Goal: Information Seeking & Learning: Learn about a topic

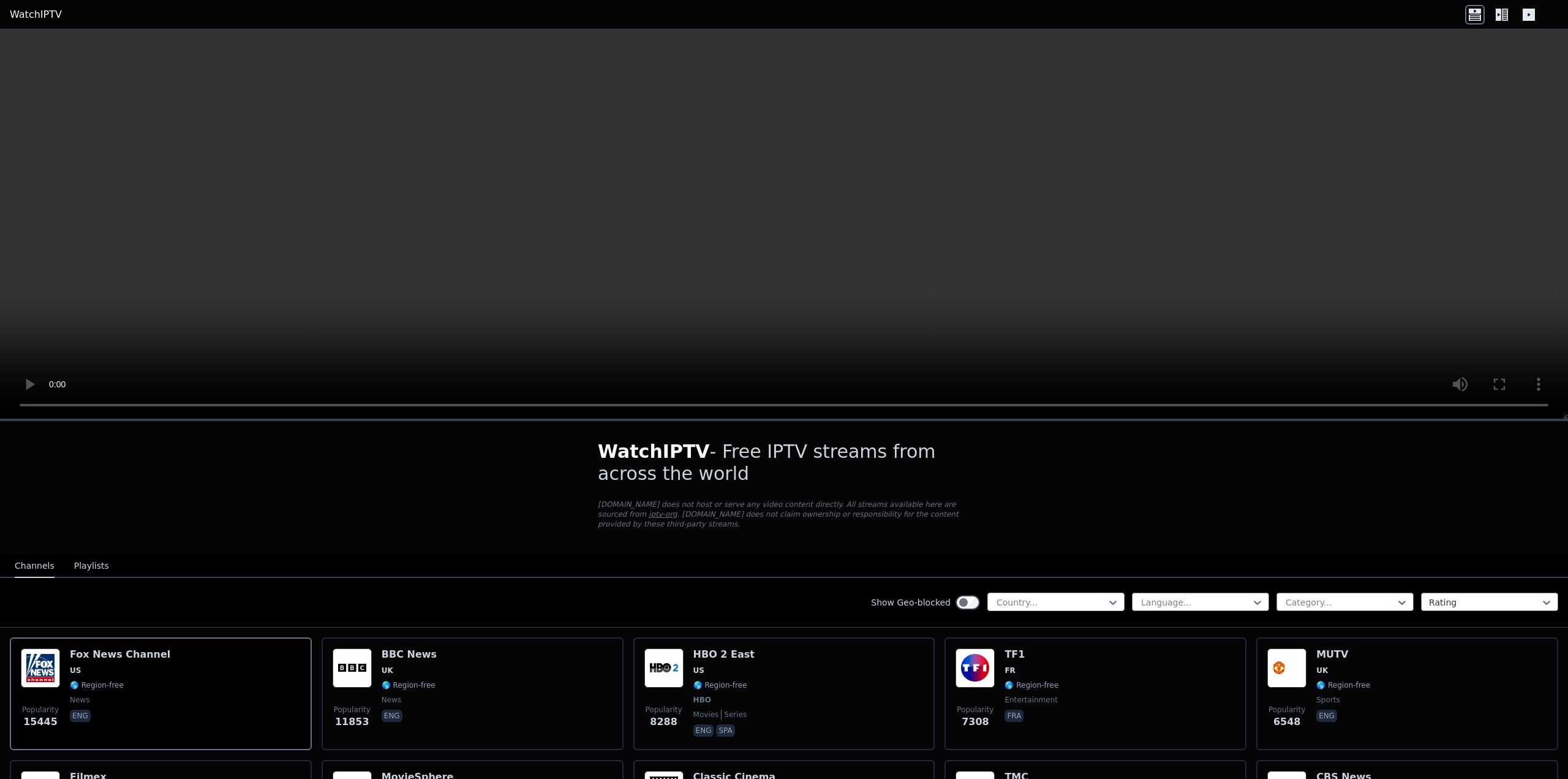
click at [1068, 596] on div at bounding box center [1051, 602] width 112 height 12
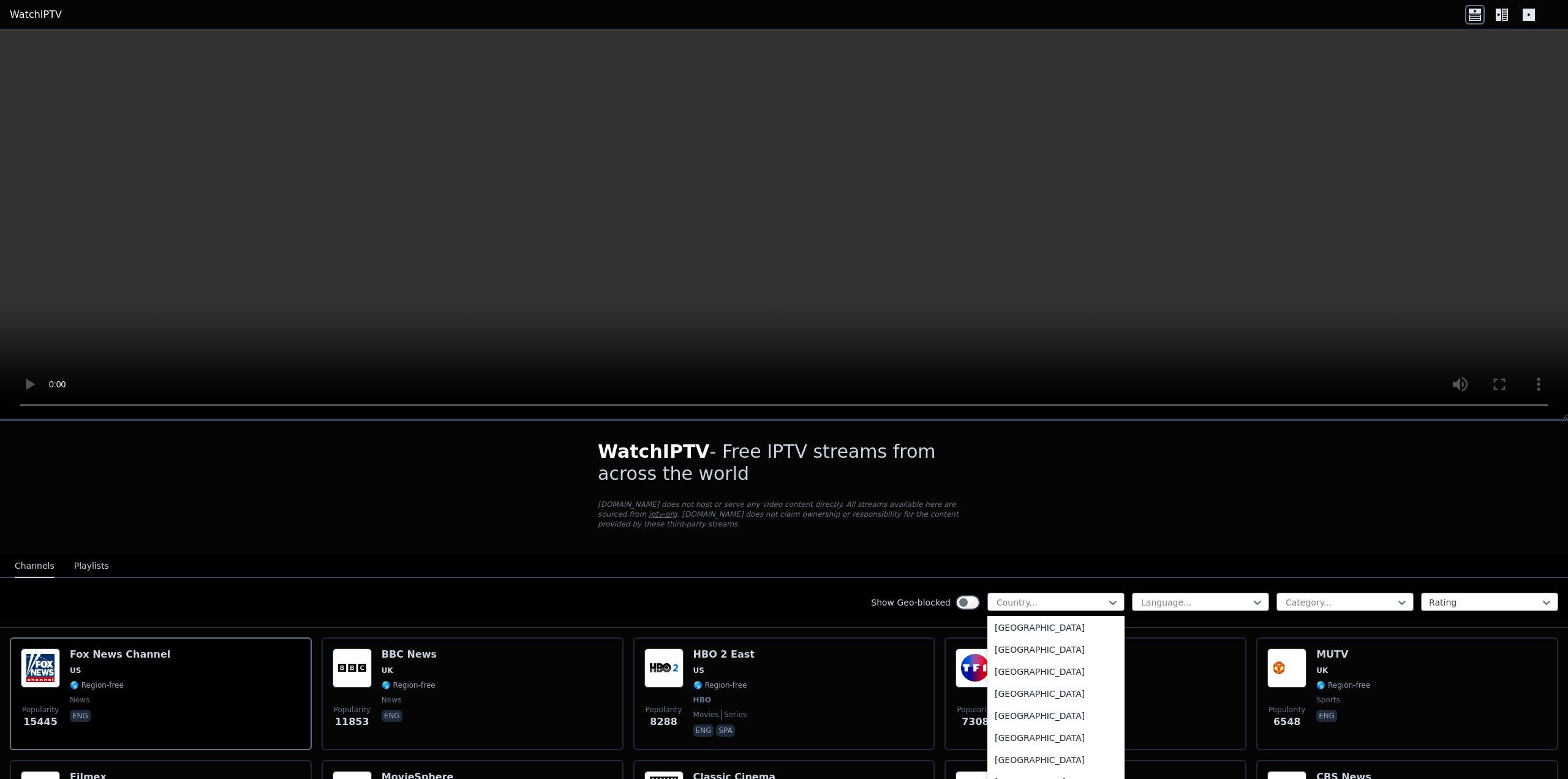
scroll to position [674, 0]
click at [999, 674] on div "[GEOGRAPHIC_DATA]" at bounding box center [1055, 683] width 137 height 22
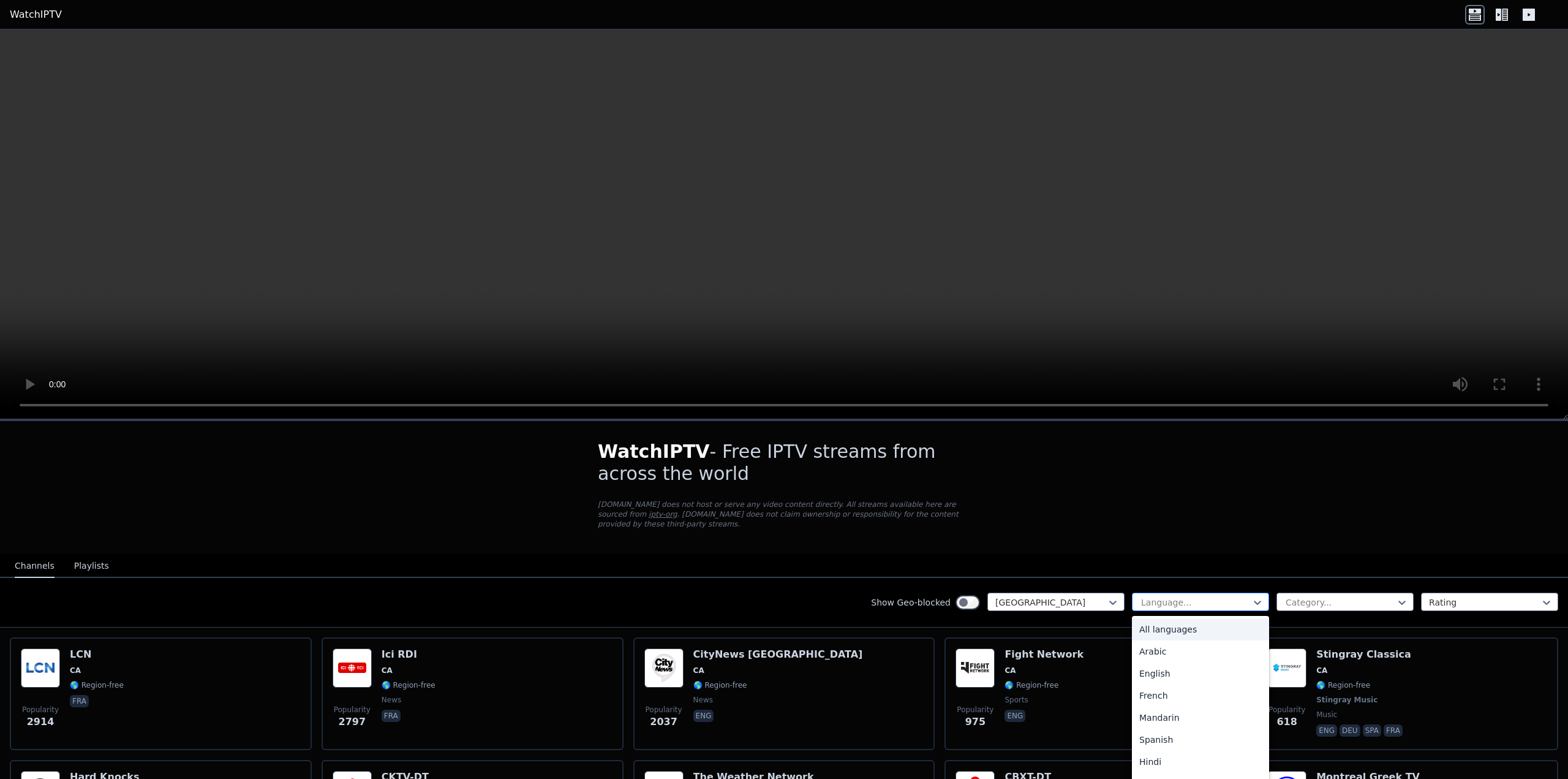
click at [1214, 596] on div at bounding box center [1195, 602] width 112 height 12
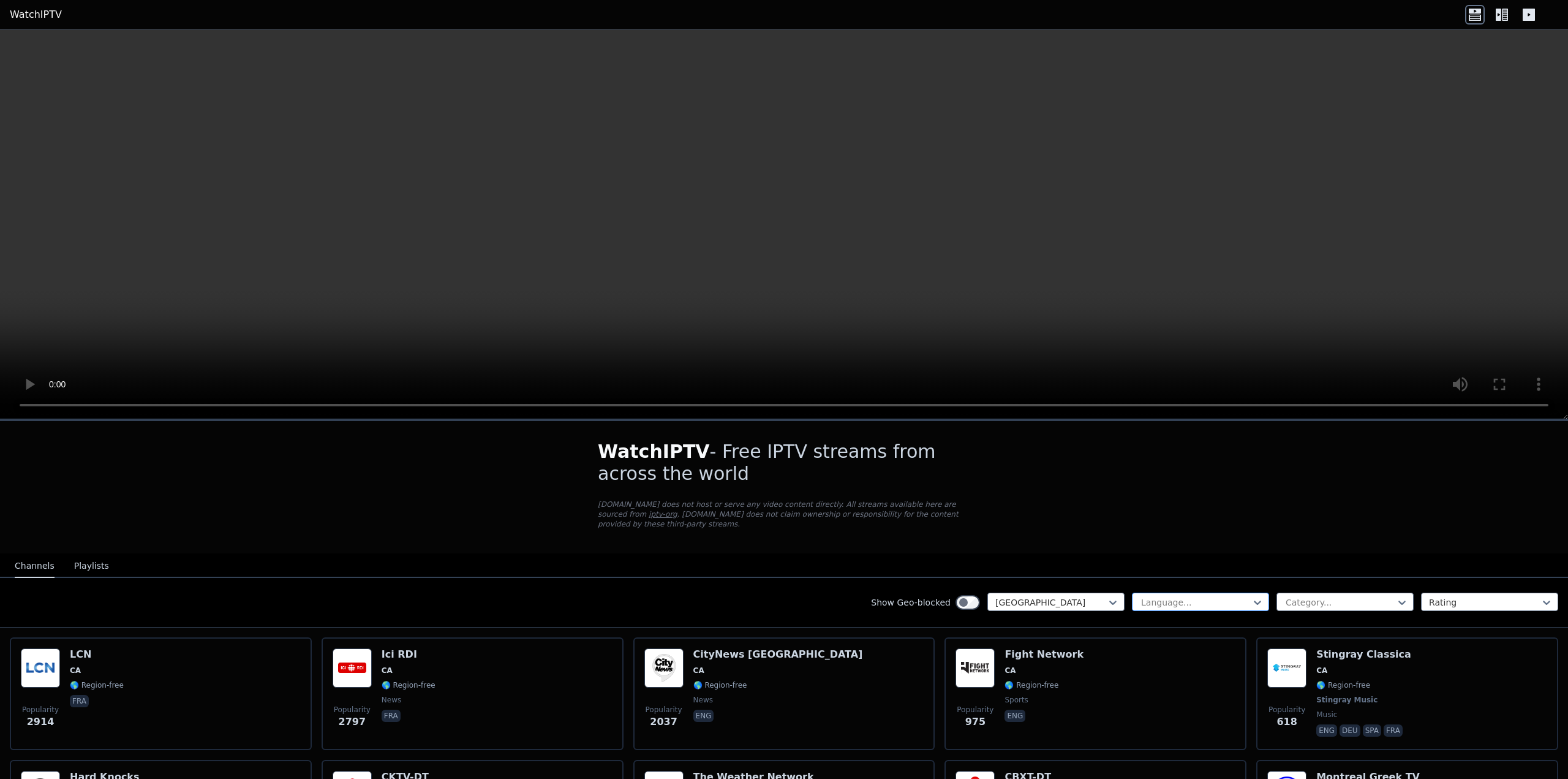
click at [1214, 596] on div at bounding box center [1195, 602] width 112 height 12
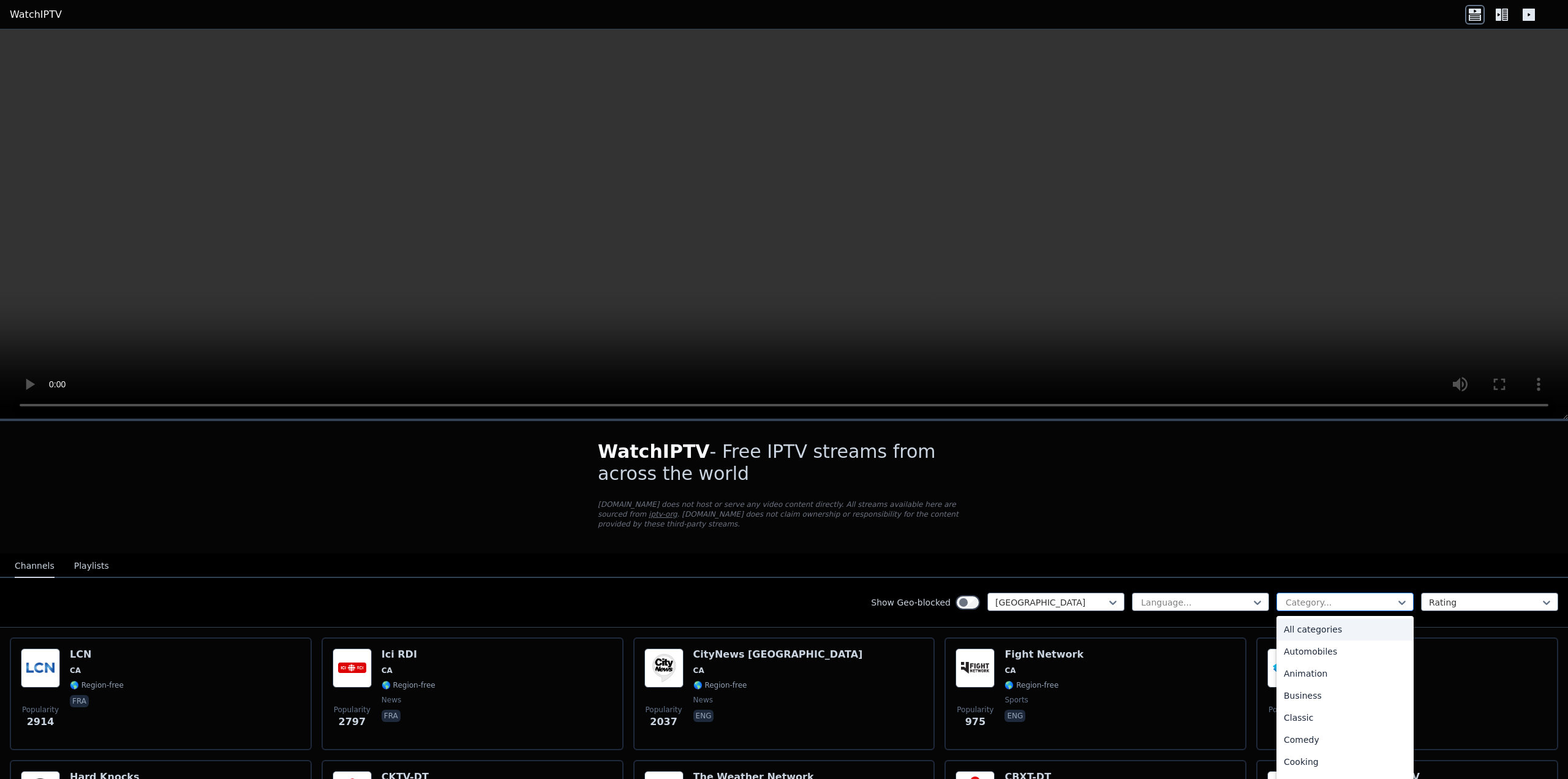
click at [1318, 596] on div at bounding box center [1340, 602] width 112 height 12
click at [1316, 718] on div "Sports" at bounding box center [1345, 729] width 137 height 22
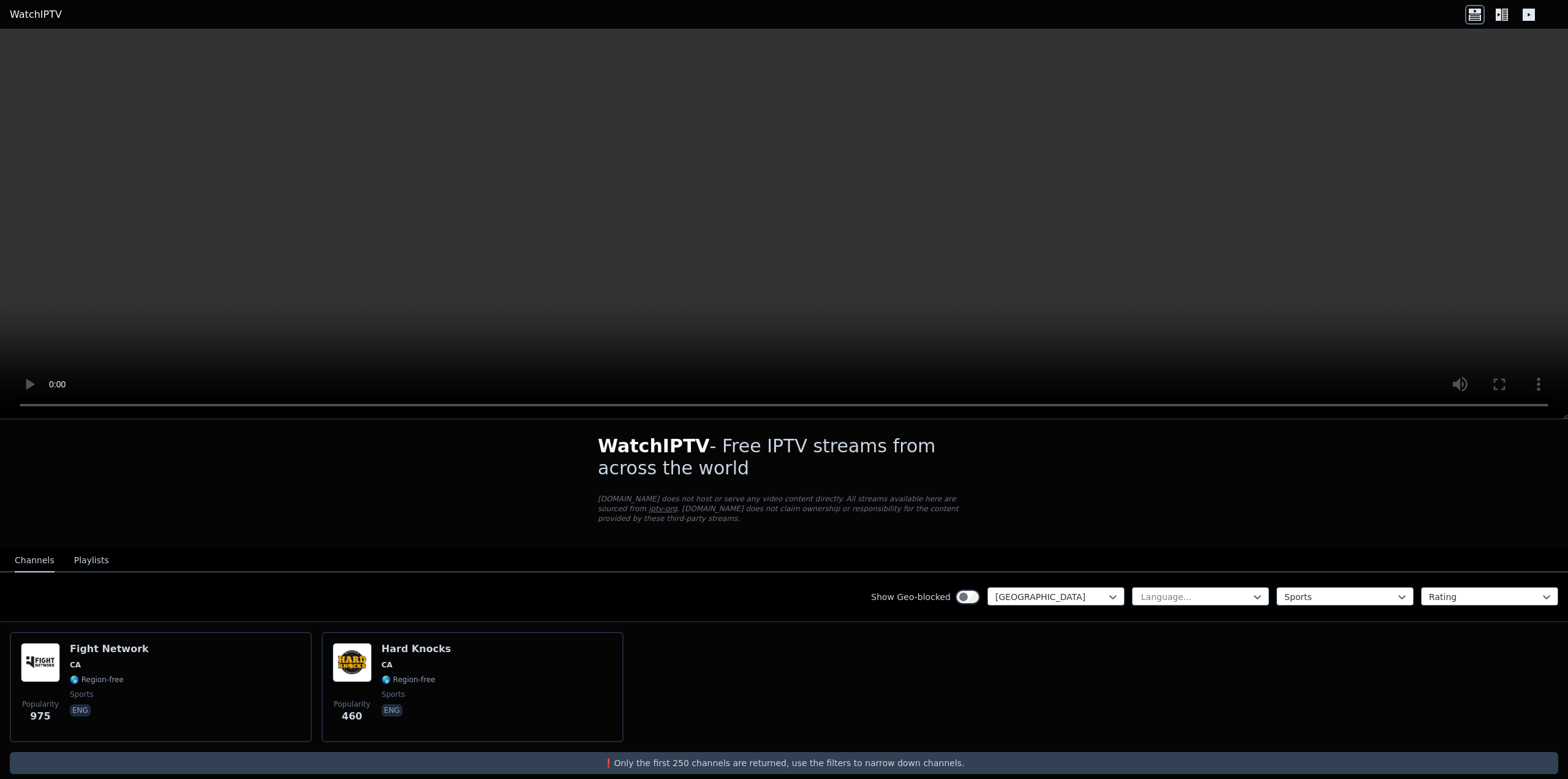
scroll to position [10, 0]
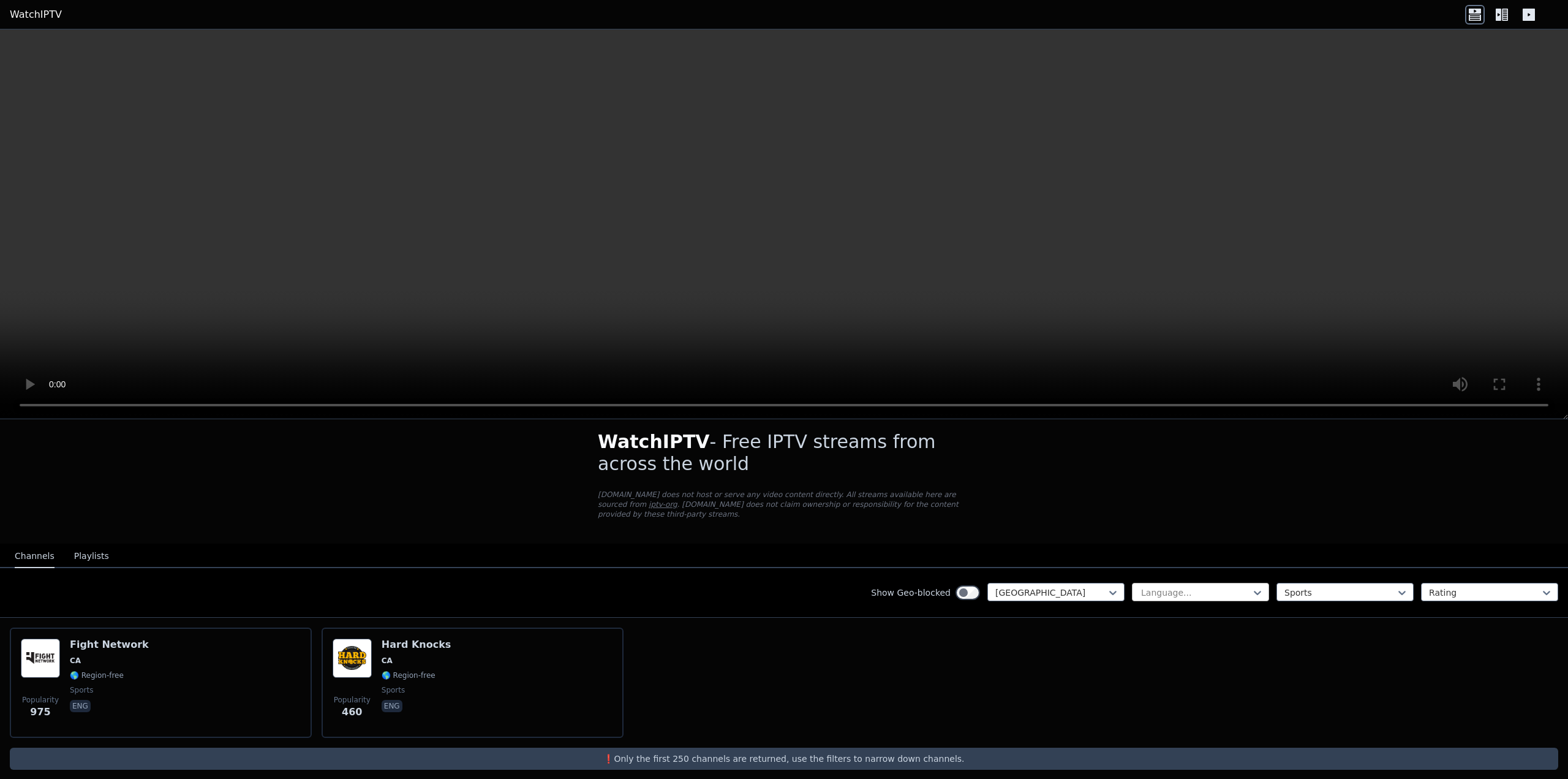
click at [1179, 586] on div at bounding box center [1195, 592] width 112 height 12
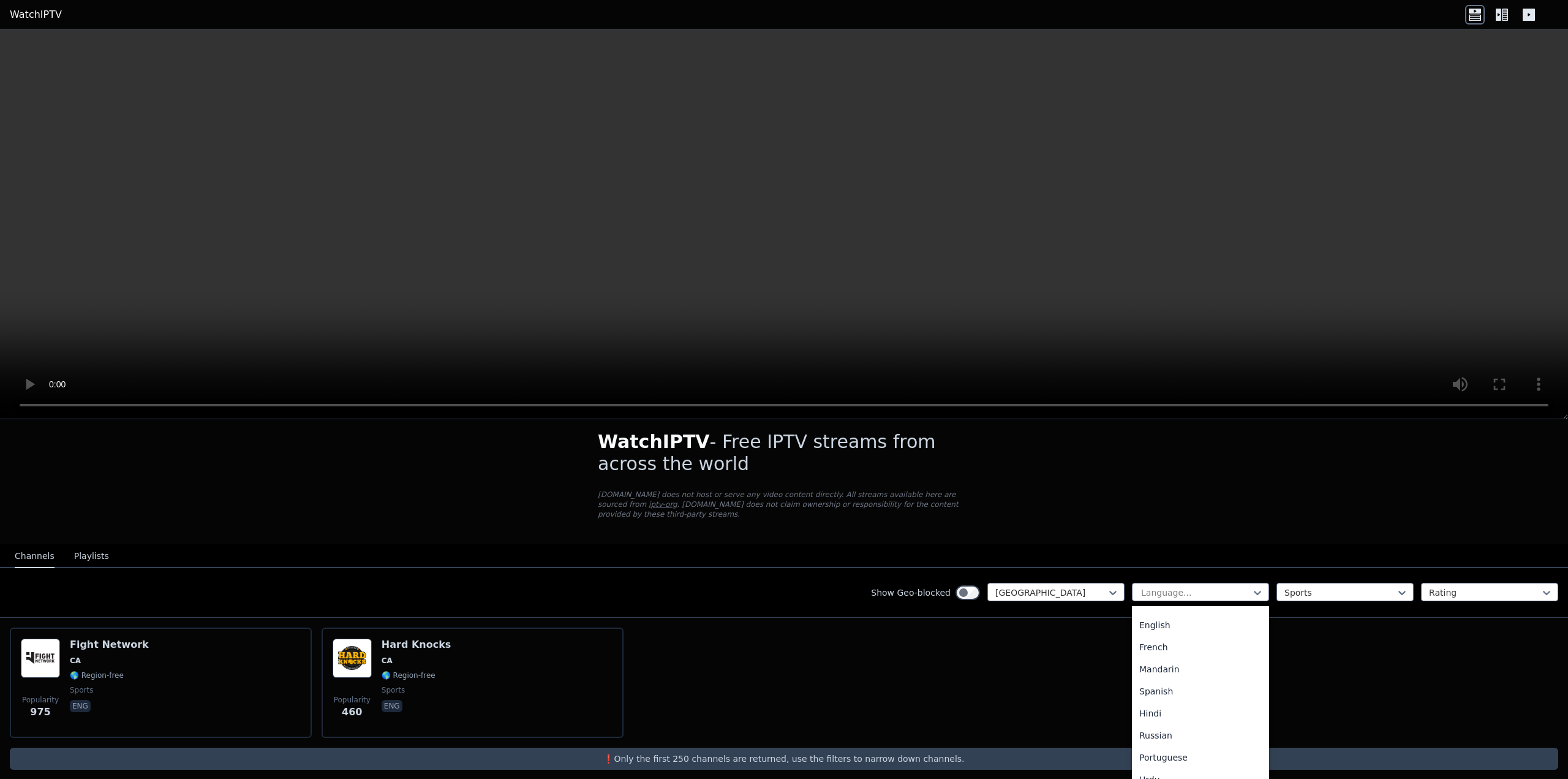
scroll to position [0, 0]
click at [1158, 652] on div "English" at bounding box center [1200, 663] width 137 height 22
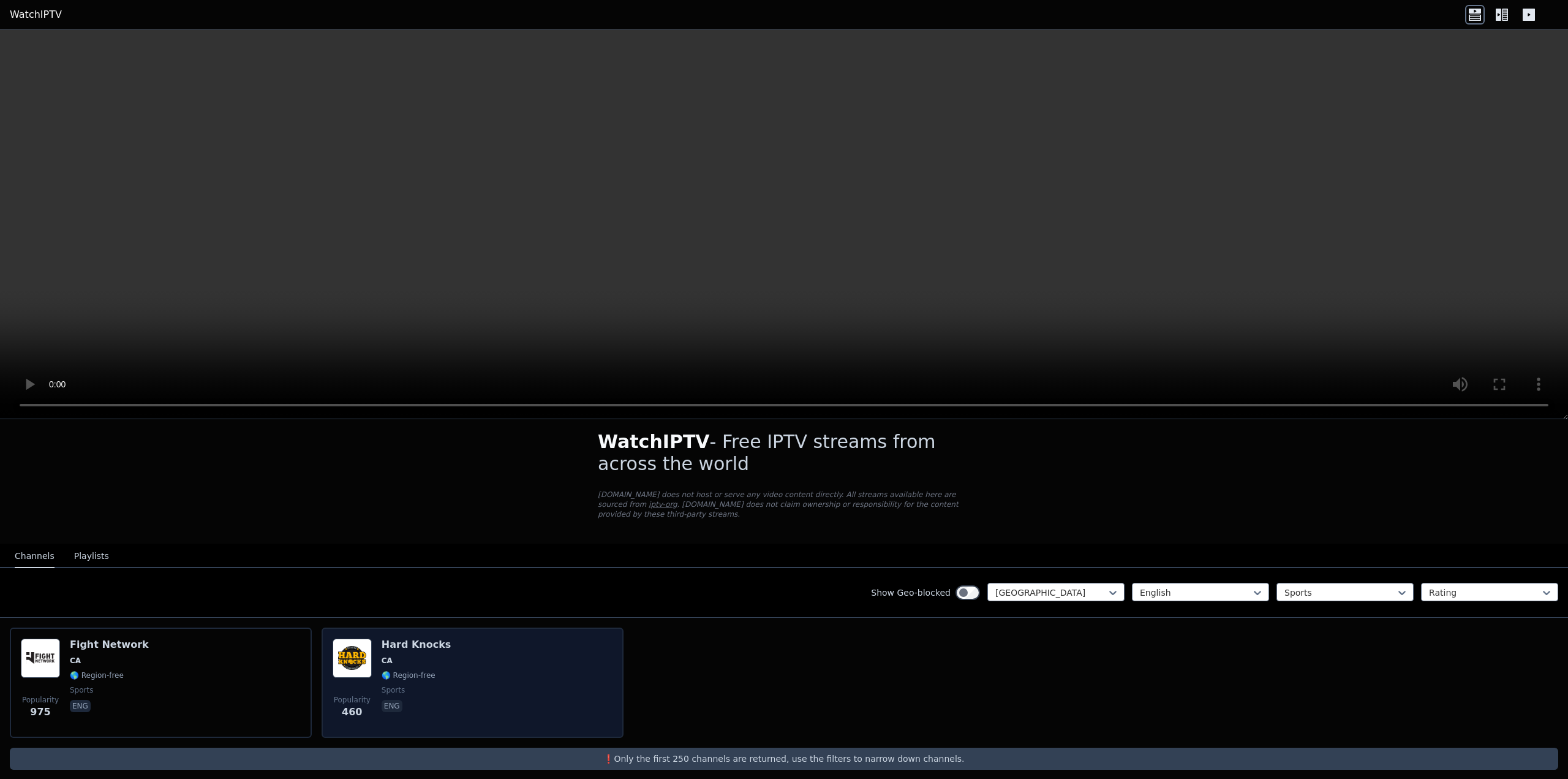
click at [522, 668] on div "Popularity 460 Hard Knocks CA 🌎 Region-free sports eng" at bounding box center [472, 683] width 280 height 88
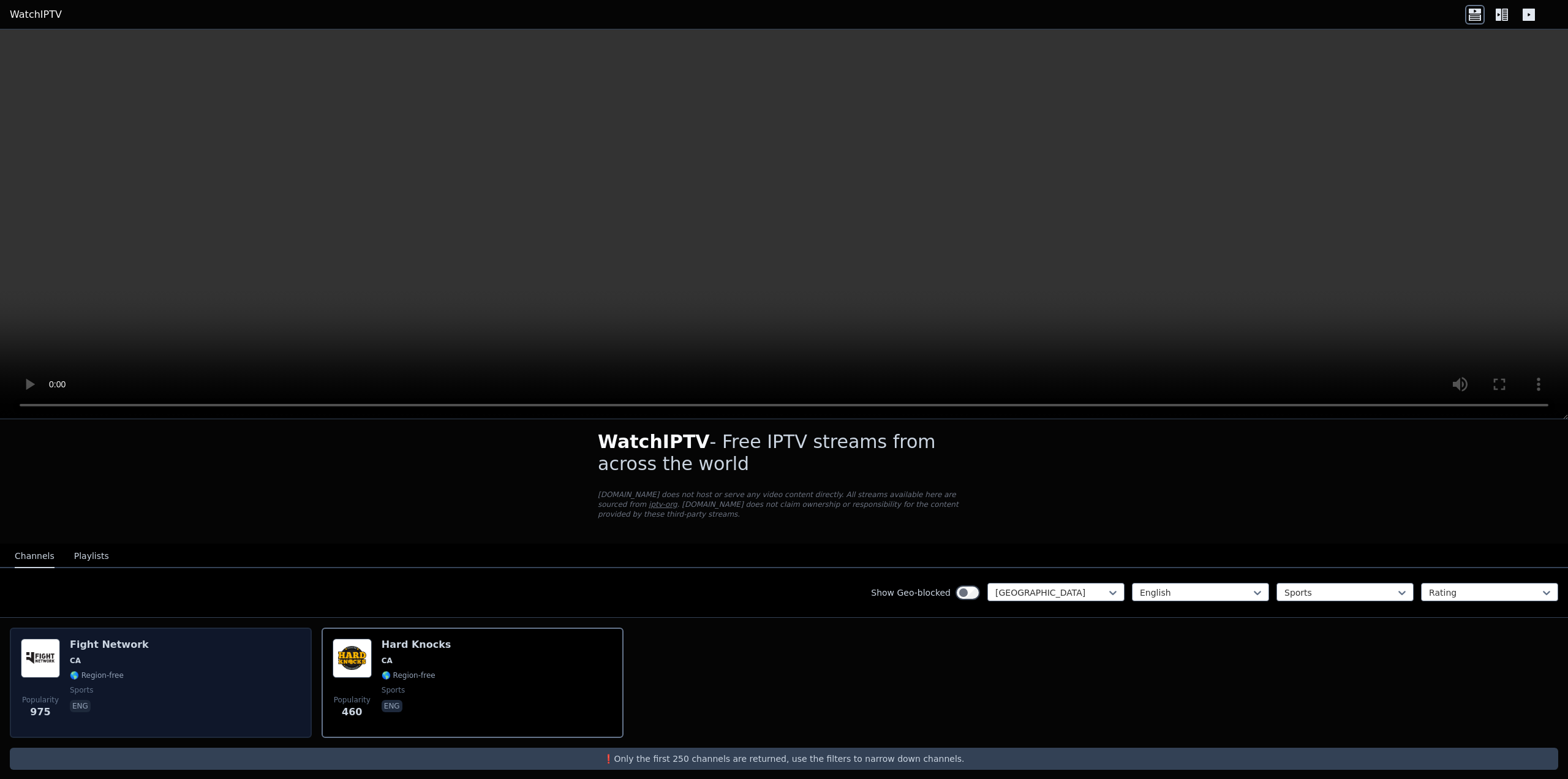
click at [139, 673] on div "Popularity 975 Fight Network CA 🌎 Region-free sports eng" at bounding box center [160, 683] width 280 height 88
